Goal: Information Seeking & Learning: Check status

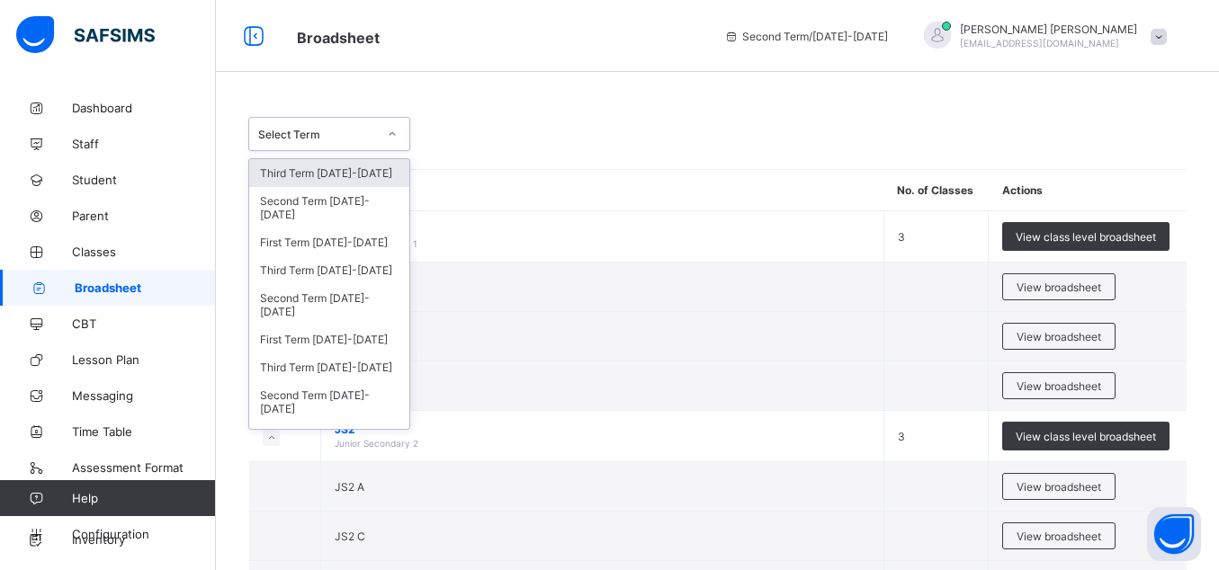
click at [394, 135] on icon at bounding box center [392, 134] width 11 height 18
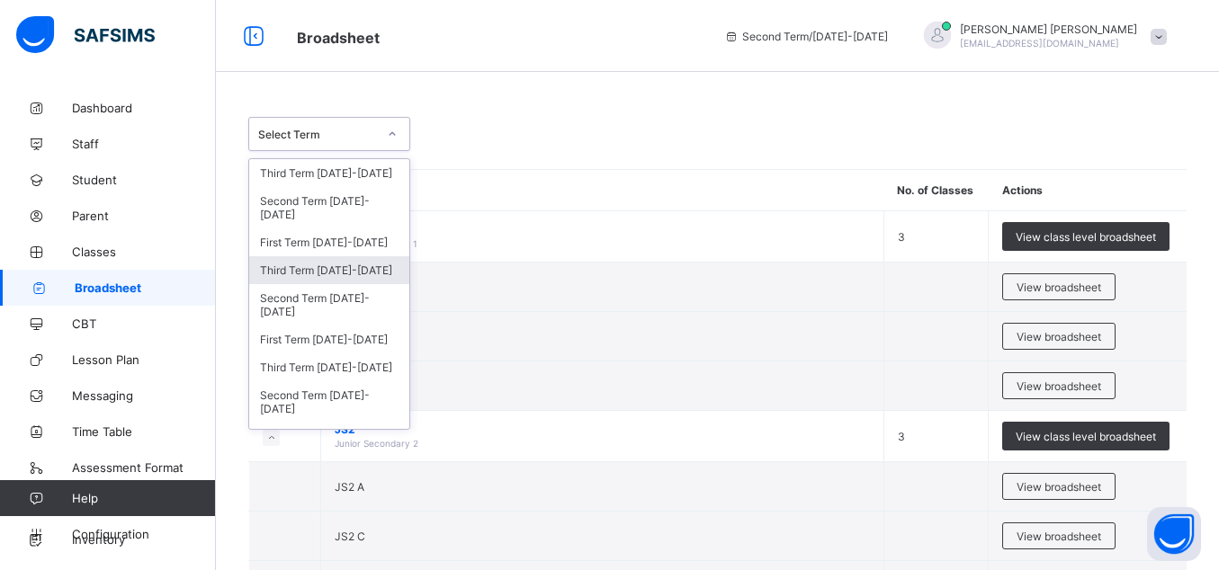
click at [349, 268] on div "Third Term [DATE]-[DATE]" at bounding box center [329, 270] width 160 height 28
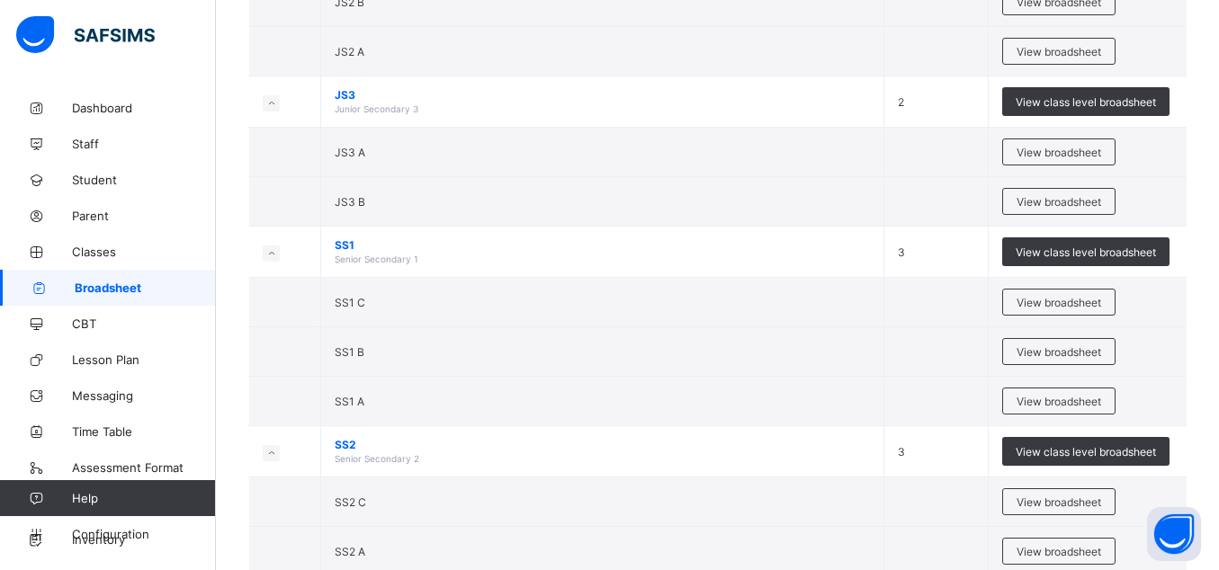
scroll to position [799, 0]
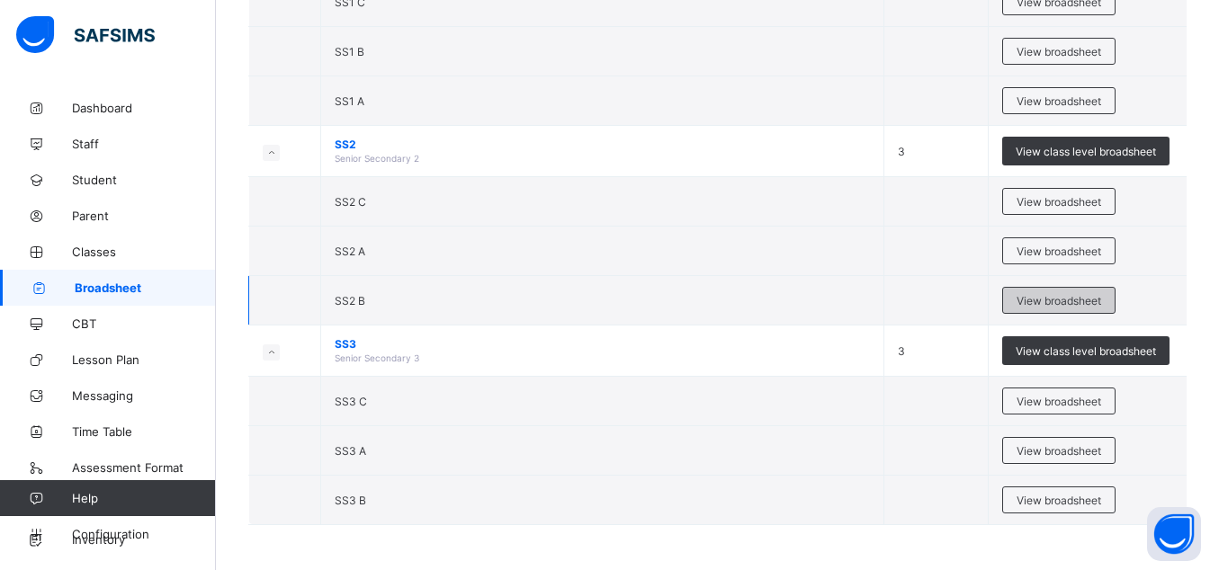
click at [1051, 297] on span "View broadsheet" at bounding box center [1058, 300] width 85 height 13
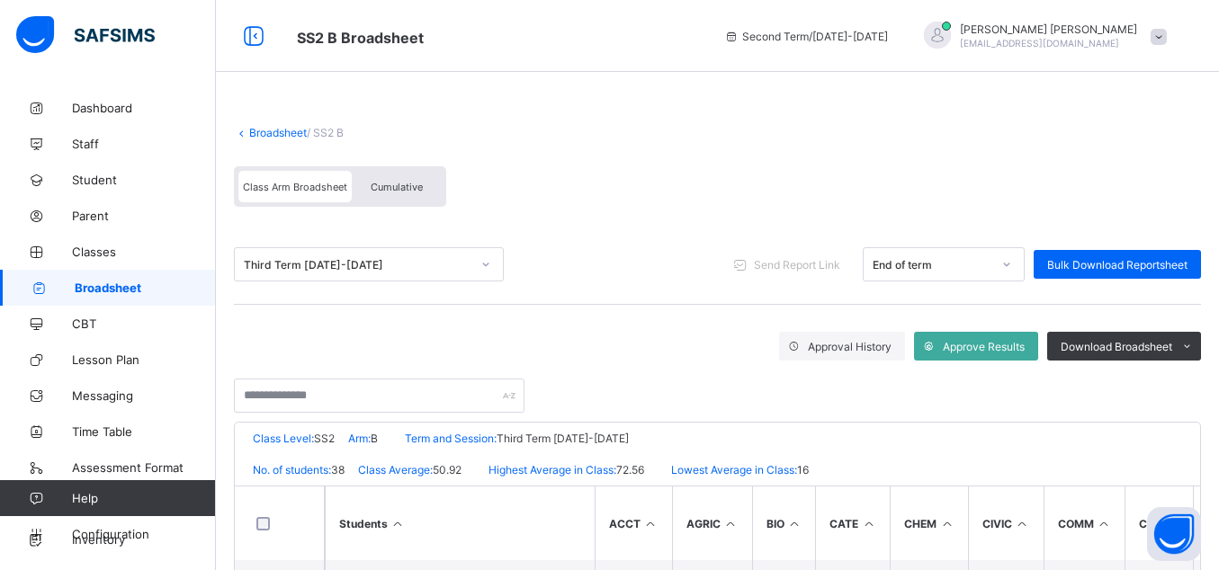
click at [390, 181] on span "Cumulative" at bounding box center [397, 187] width 52 height 13
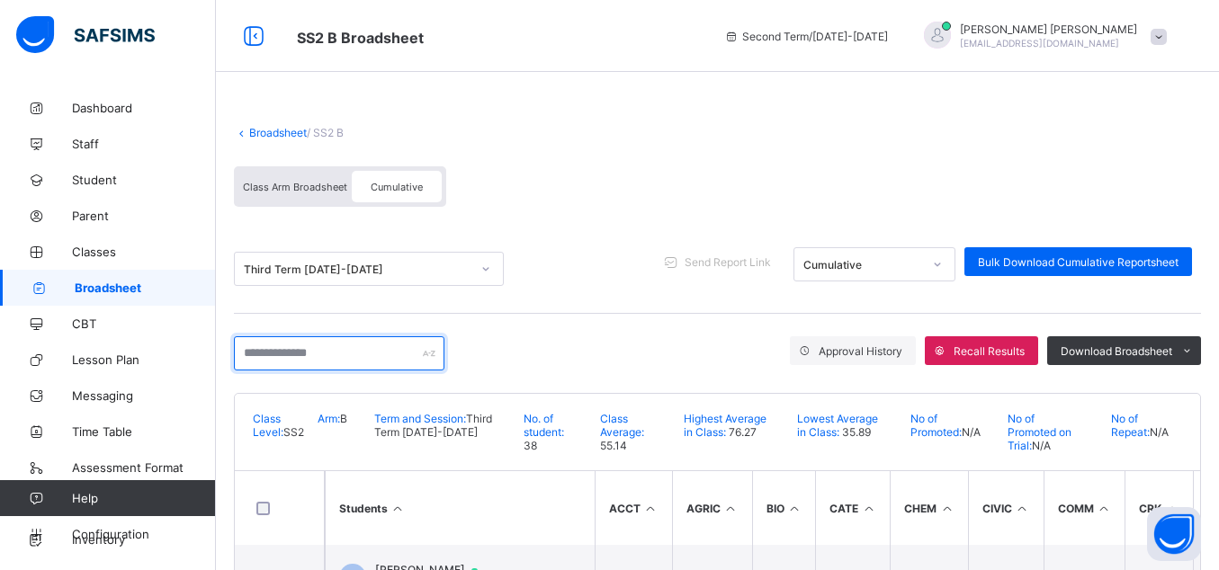
click at [239, 357] on input "text" at bounding box center [339, 353] width 210 height 34
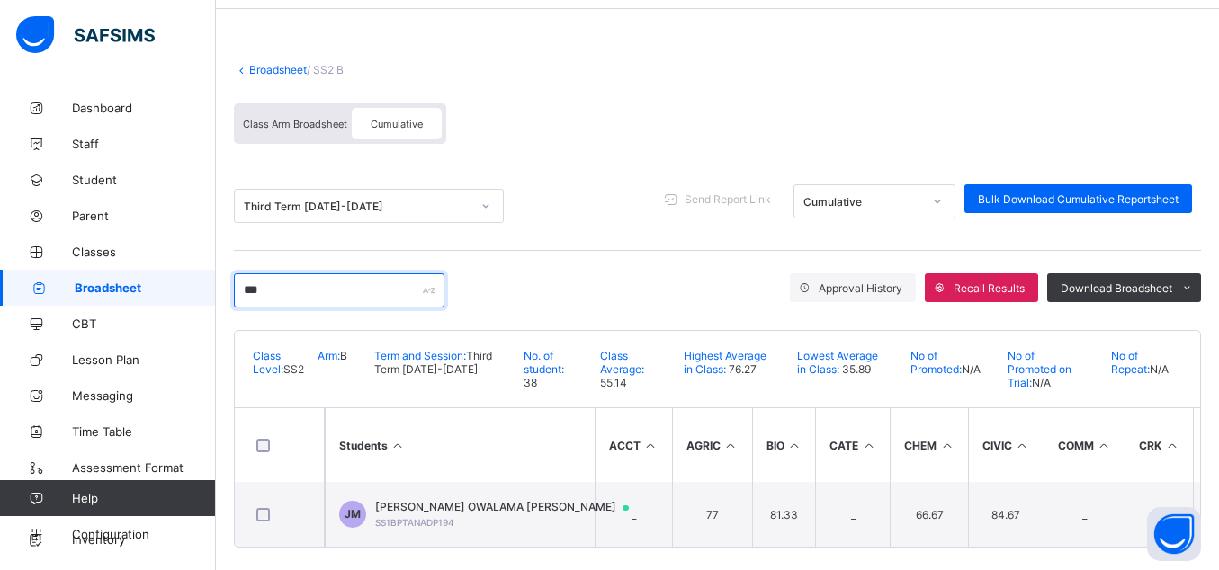
scroll to position [84, 0]
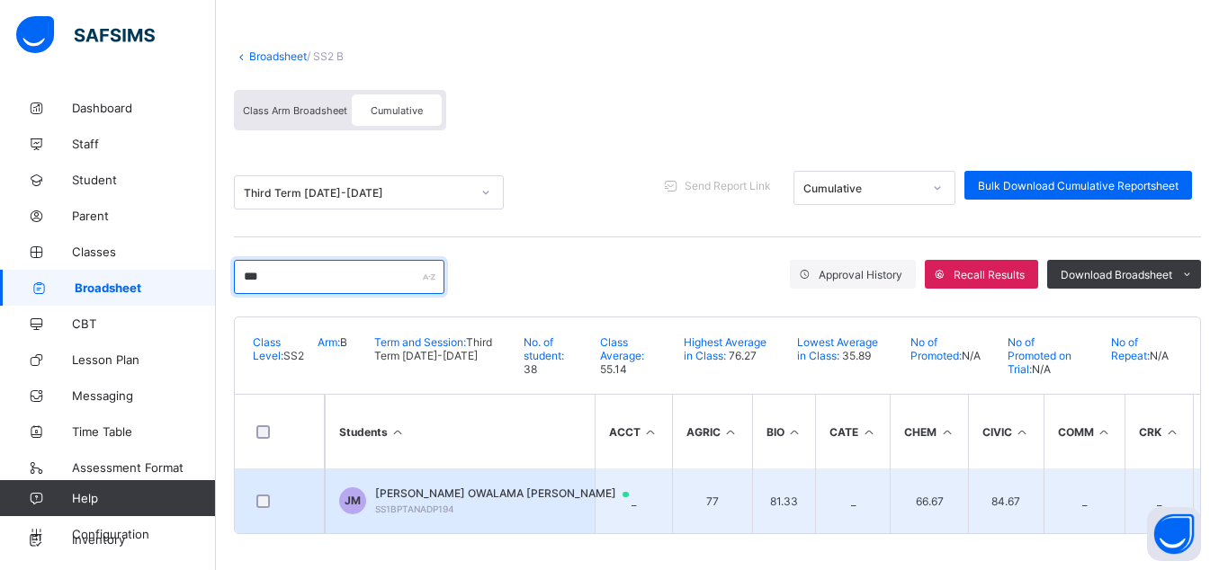
type input "***"
click at [446, 488] on span "[PERSON_NAME] OWALAMA [PERSON_NAME]" at bounding box center [510, 494] width 271 height 14
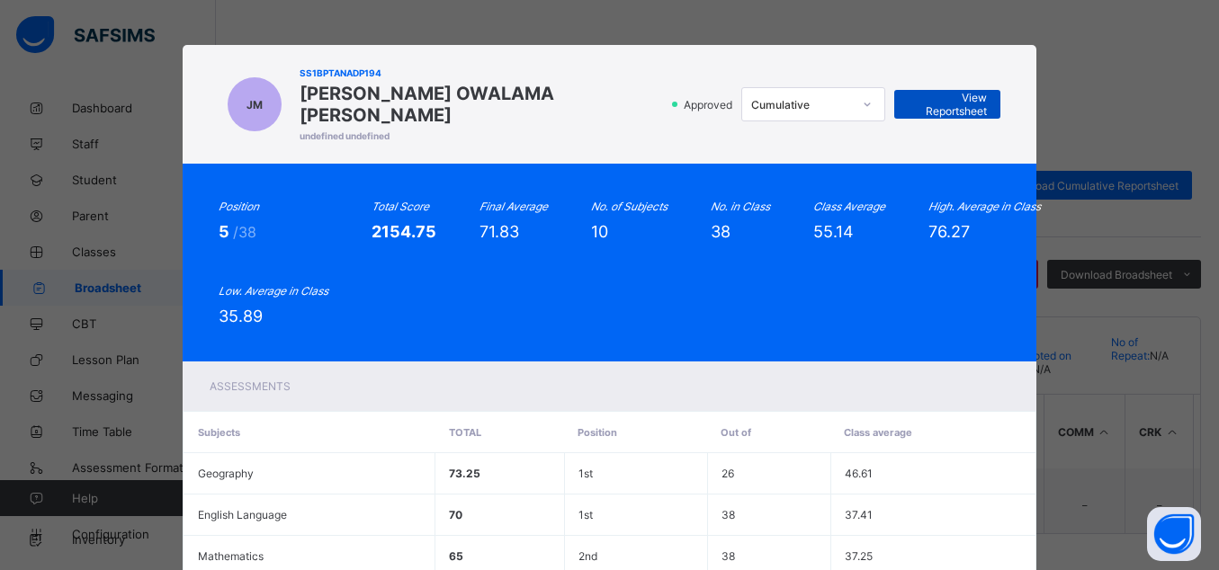
click at [931, 91] on span "View Reportsheet" at bounding box center [946, 104] width 79 height 27
click at [918, 91] on span "View Reportsheet" at bounding box center [946, 104] width 79 height 27
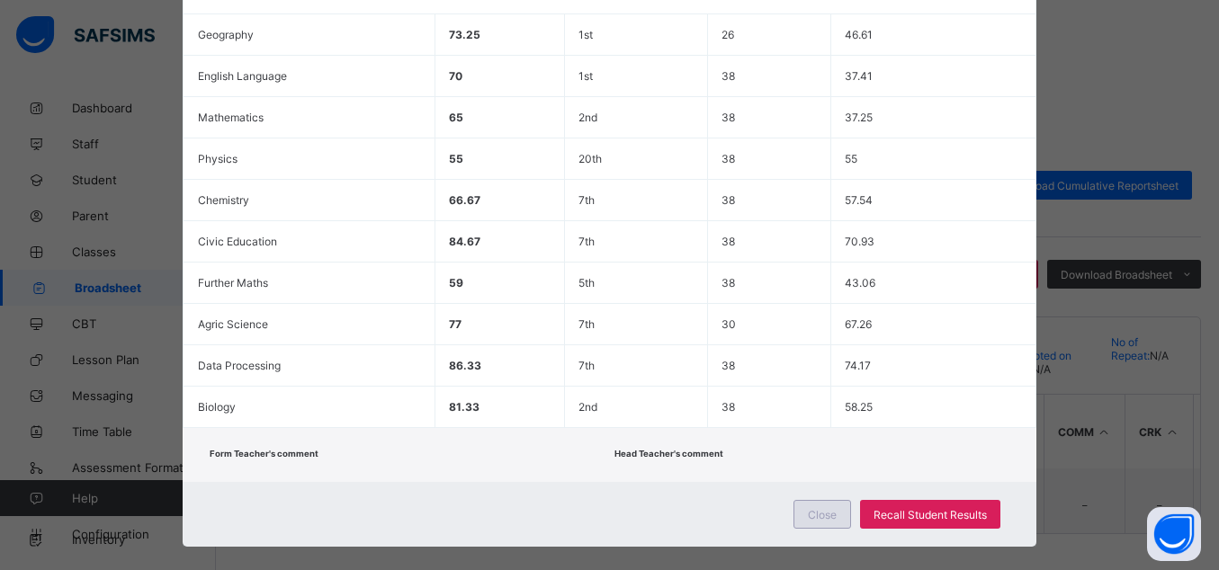
click at [833, 508] on span "Close" at bounding box center [822, 514] width 29 height 13
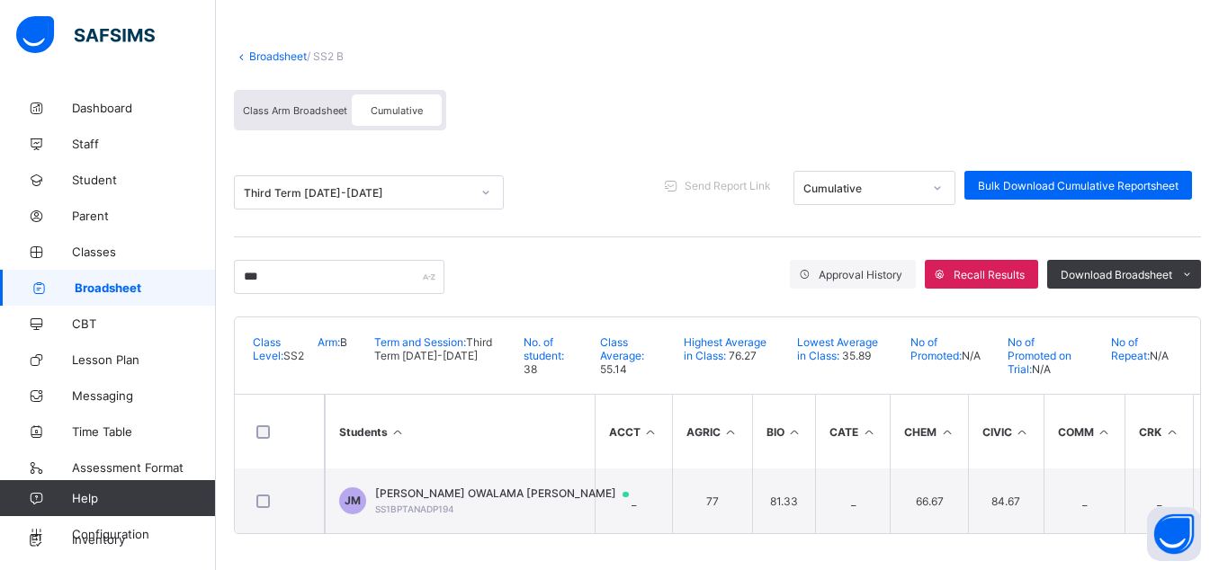
click at [267, 49] on link "Broadsheet" at bounding box center [278, 55] width 58 height 13
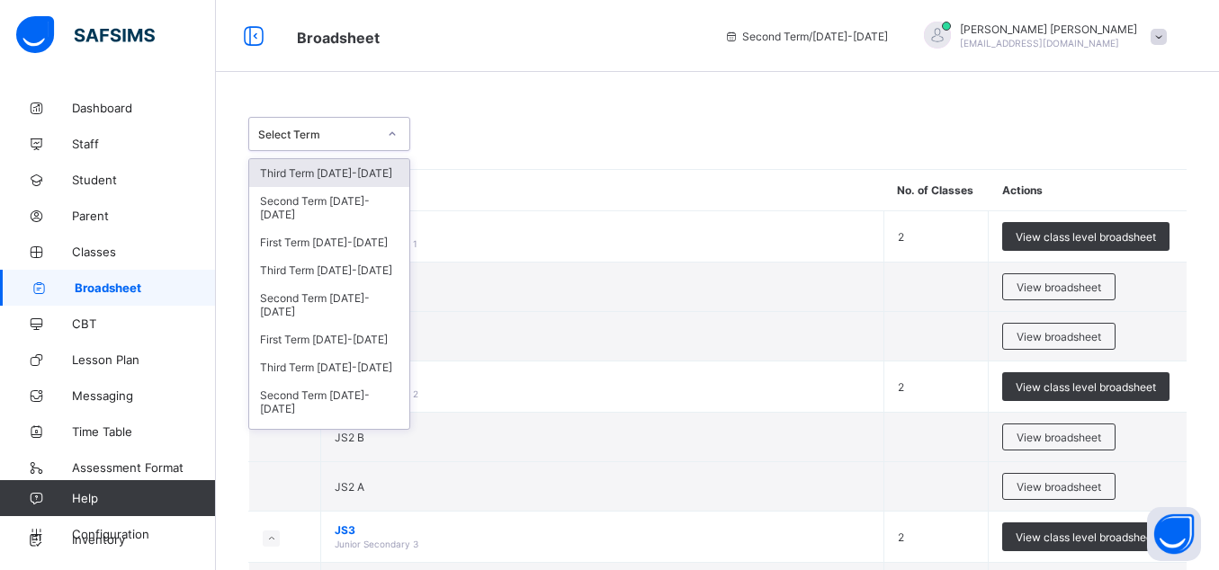
click at [395, 141] on div at bounding box center [392, 134] width 31 height 29
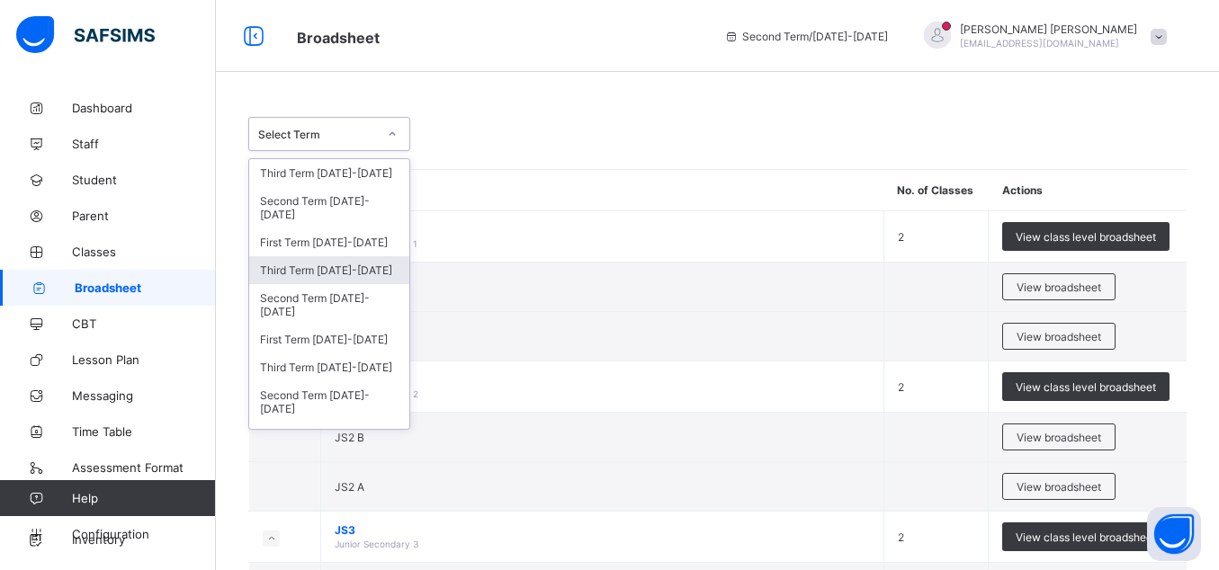
click at [359, 270] on div "Third Term [DATE]-[DATE]" at bounding box center [329, 270] width 160 height 28
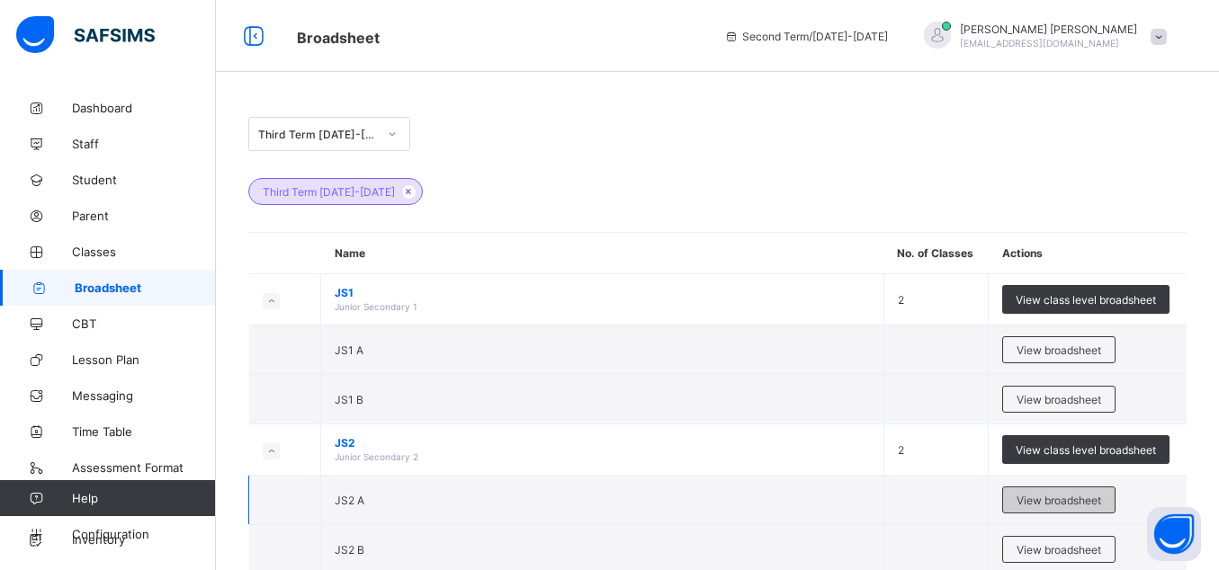
click at [1070, 495] on span "View broadsheet" at bounding box center [1058, 500] width 85 height 13
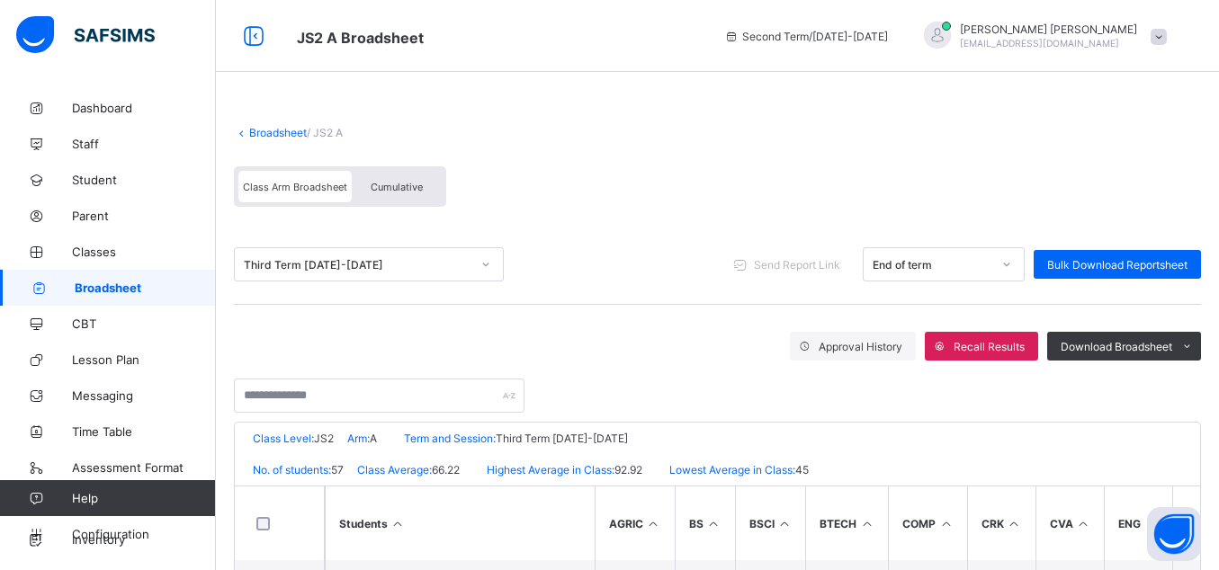
click at [381, 186] on span "Cumulative" at bounding box center [397, 187] width 52 height 13
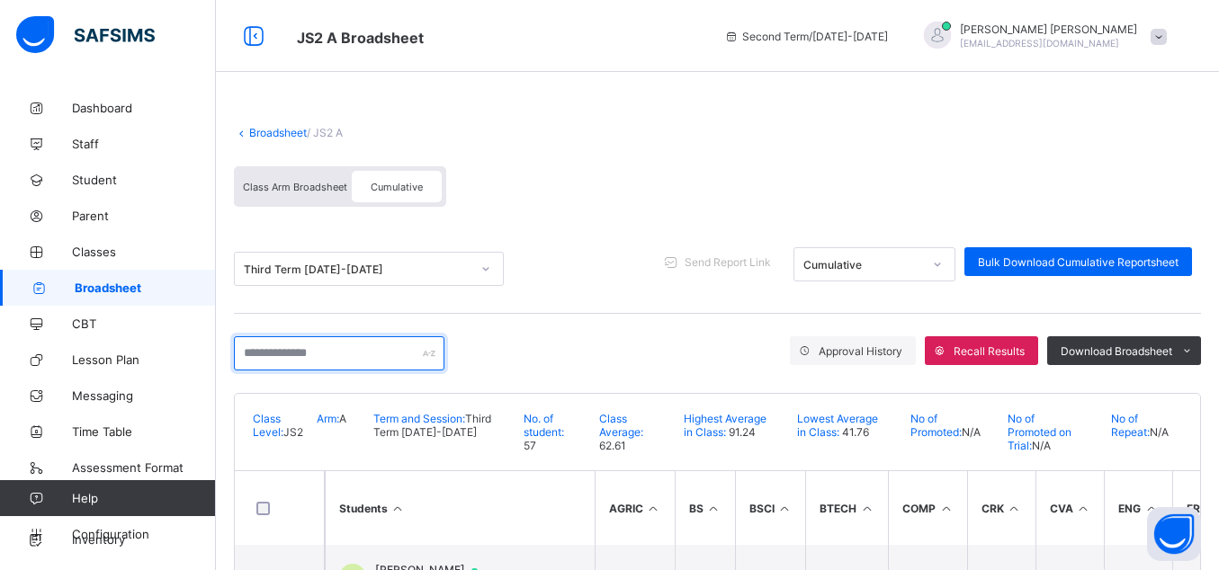
click at [244, 357] on input "text" at bounding box center [339, 353] width 210 height 34
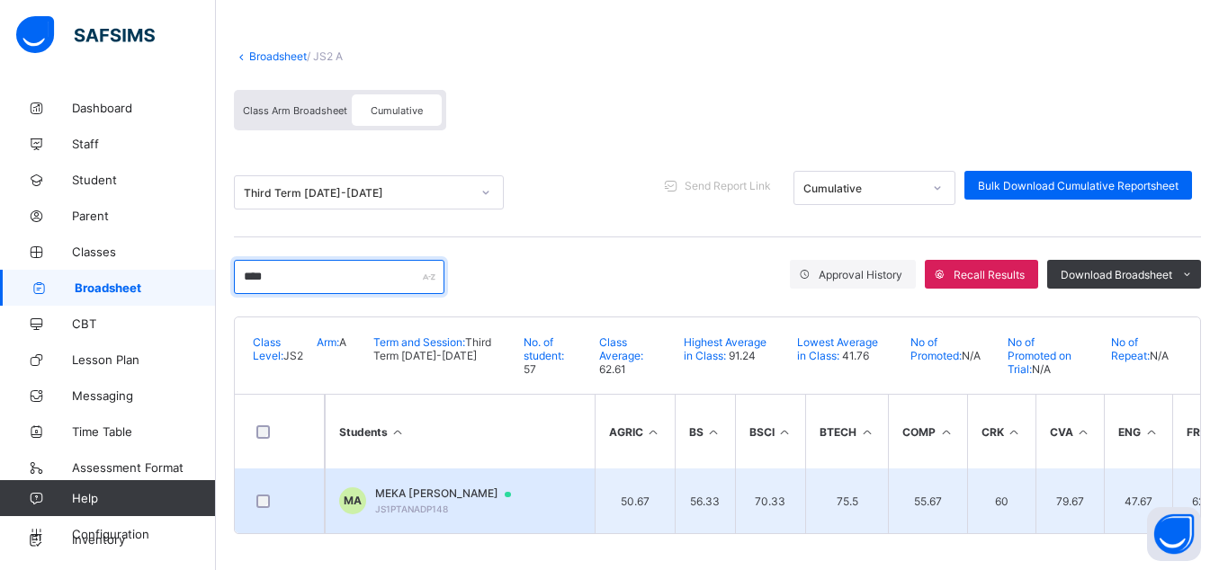
type input "****"
click at [398, 487] on span "MEKA [PERSON_NAME]" at bounding box center [451, 494] width 153 height 14
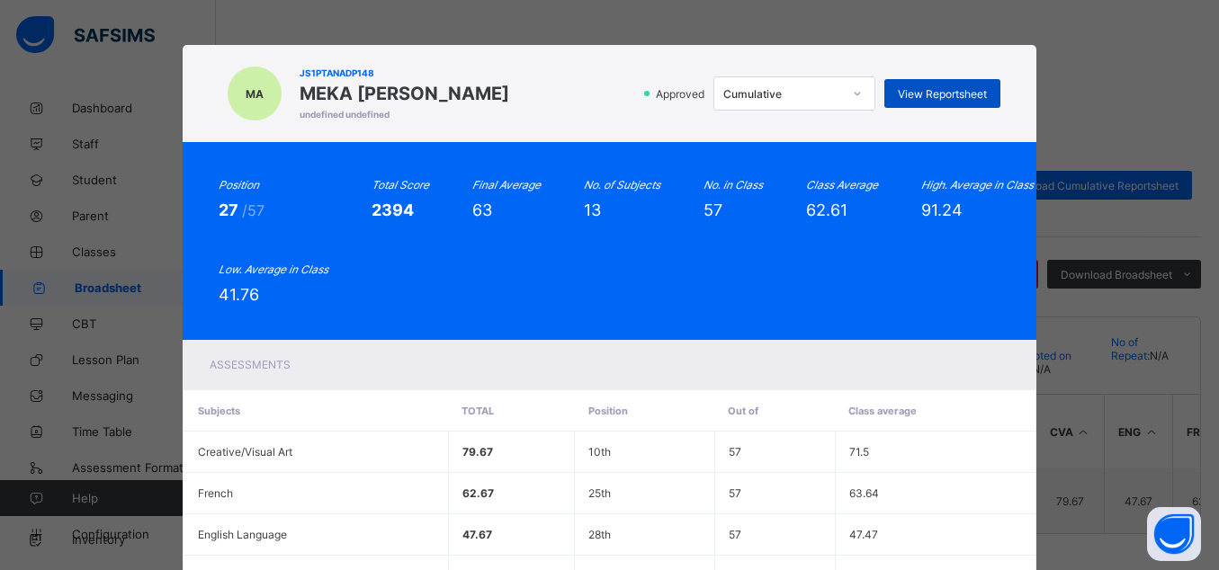
click at [941, 92] on span "View Reportsheet" at bounding box center [942, 93] width 89 height 13
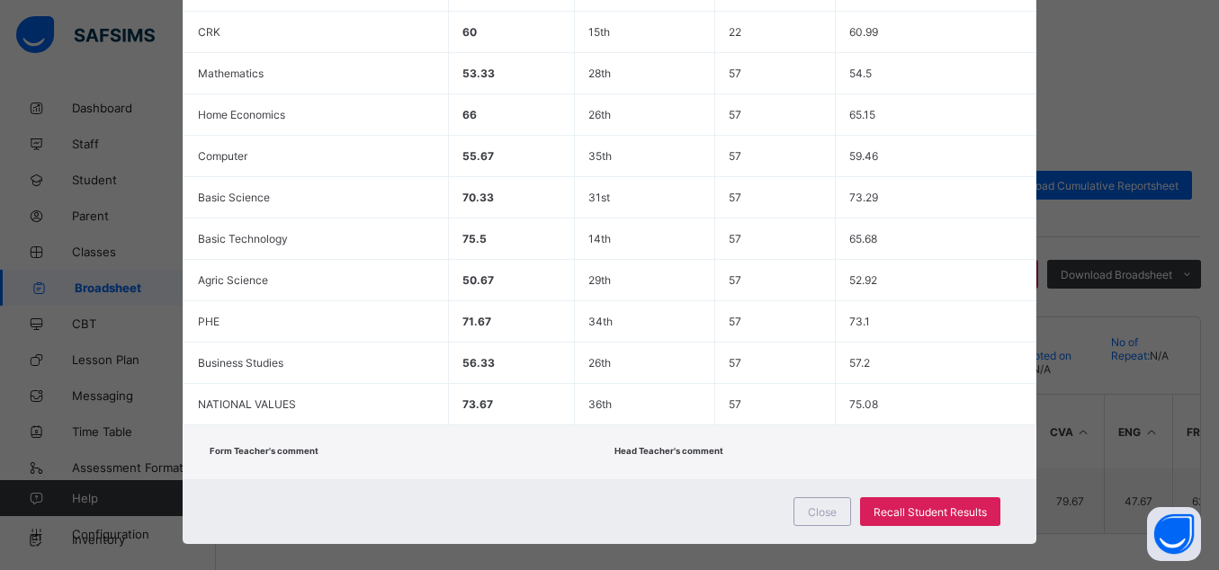
scroll to position [563, 0]
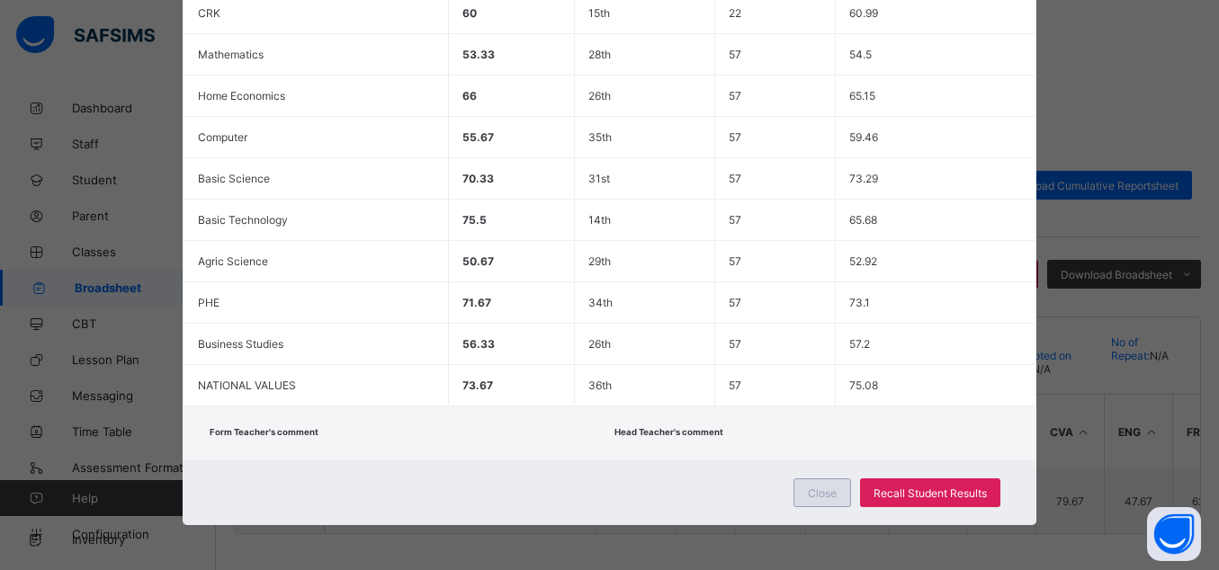
click at [821, 487] on span "Close" at bounding box center [822, 493] width 29 height 13
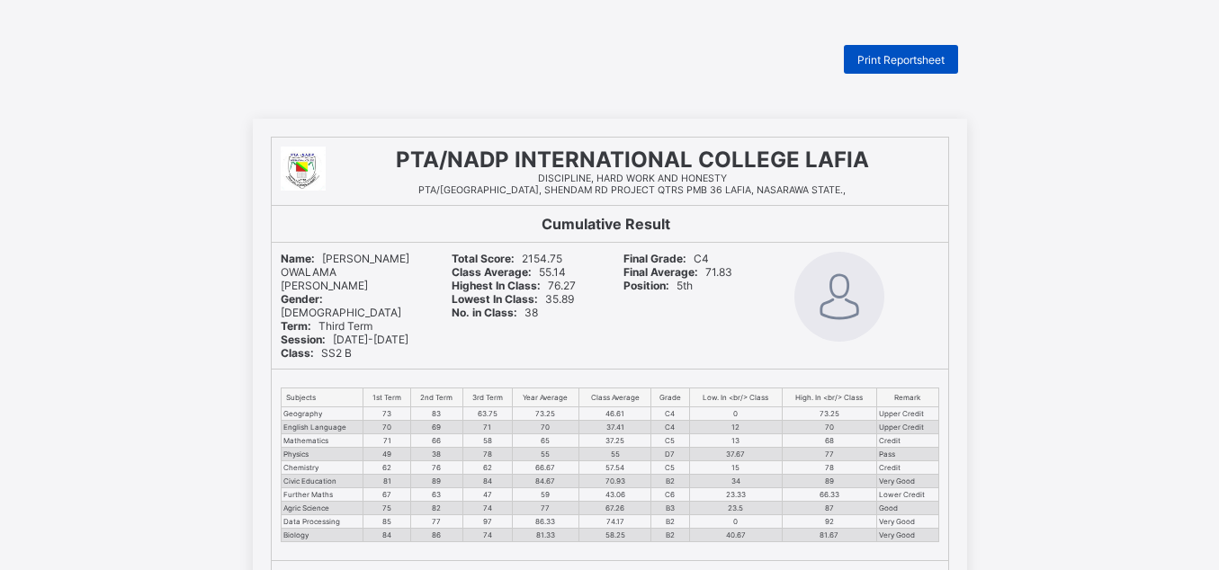
click at [937, 51] on div "Print Reportsheet" at bounding box center [901, 59] width 114 height 29
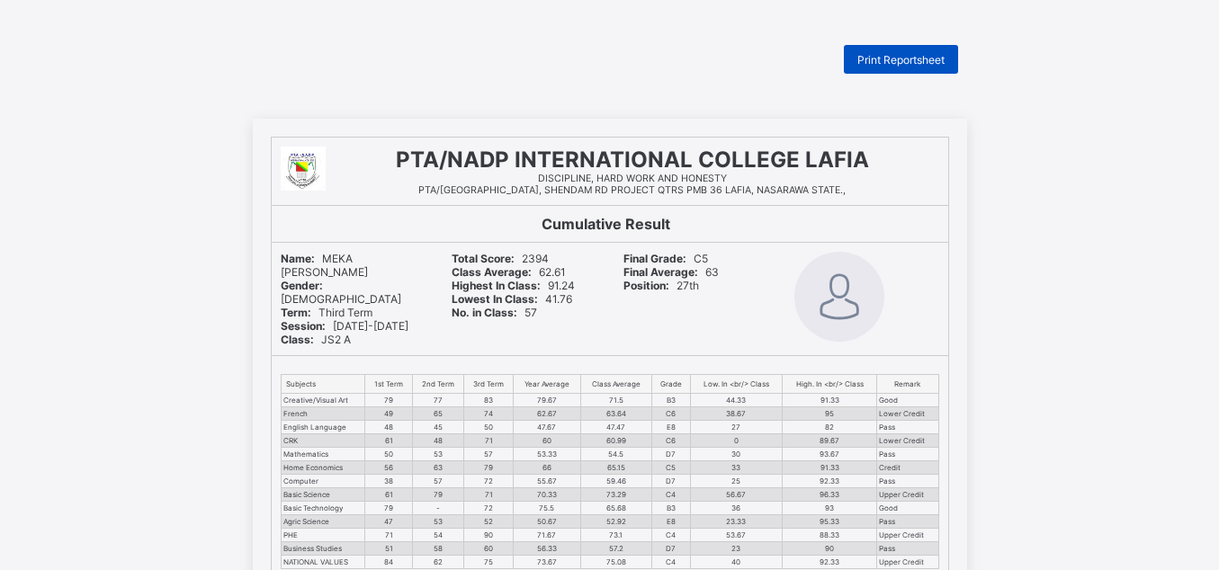
click at [916, 61] on span "Print Reportsheet" at bounding box center [900, 59] width 87 height 13
